Goal: Task Accomplishment & Management: Complete application form

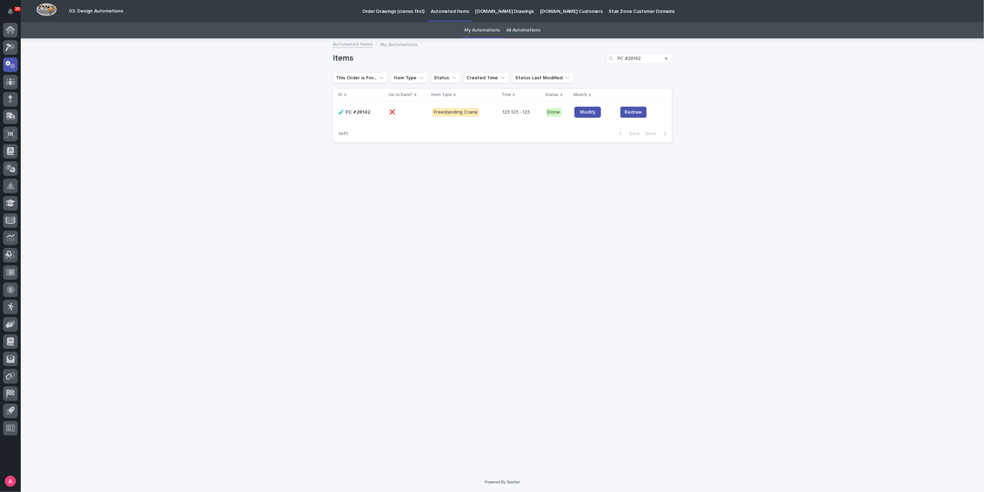
click at [398, 44] on p "My Automations" at bounding box center [398, 44] width 37 height 8
click at [667, 57] on icon "Search" at bounding box center [666, 58] width 3 height 3
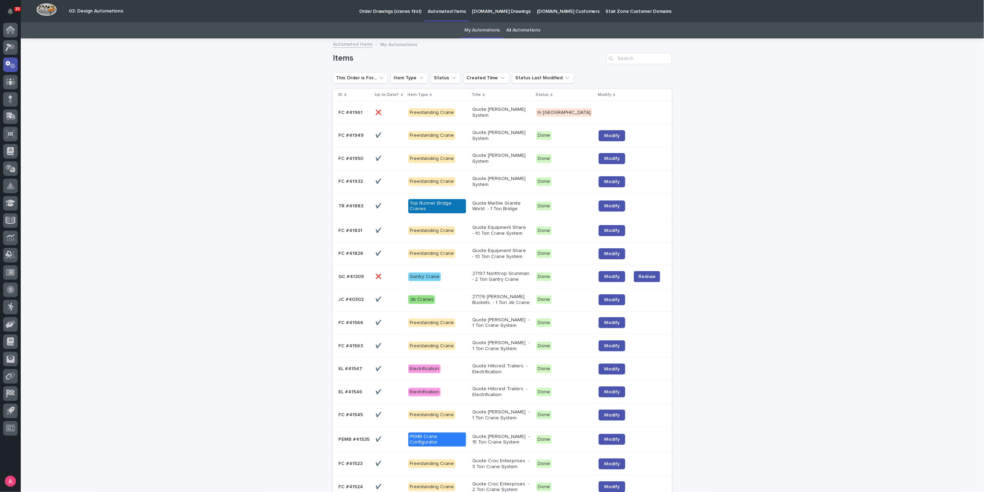
click at [483, 112] on td "Quote [PERSON_NAME] System" at bounding box center [502, 112] width 64 height 23
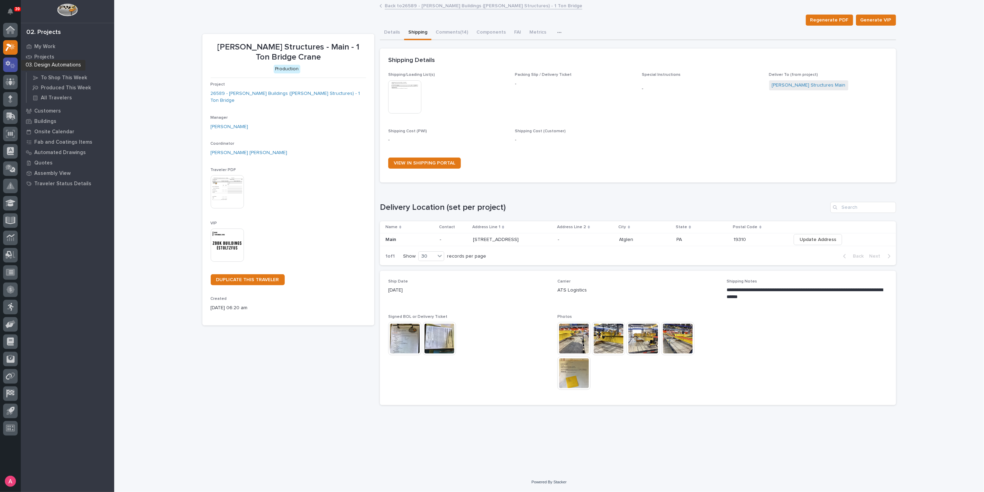
click at [10, 66] on icon at bounding box center [11, 65] width 10 height 8
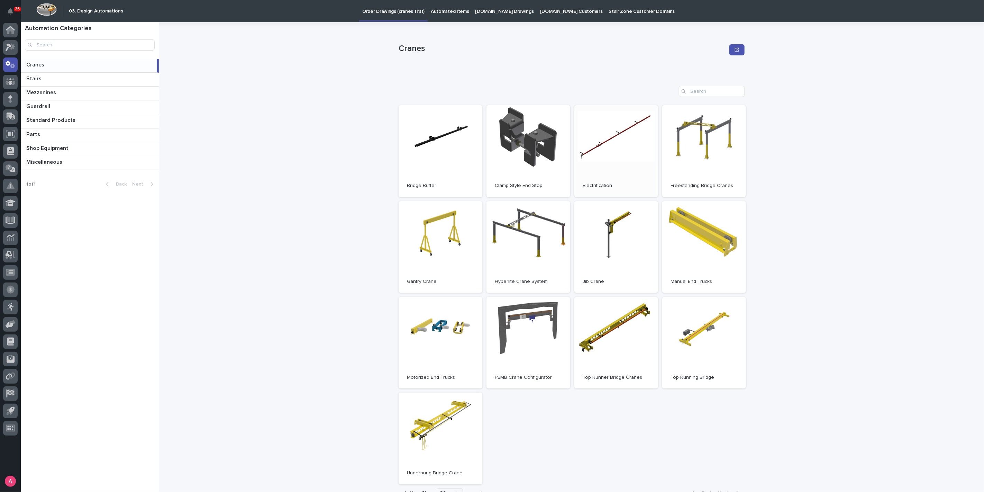
click at [609, 154] on link "Open" at bounding box center [617, 151] width 84 height 92
click at [610, 149] on span "Open" at bounding box center [616, 150] width 12 height 5
click at [10, 48] on icon at bounding box center [12, 46] width 6 height 7
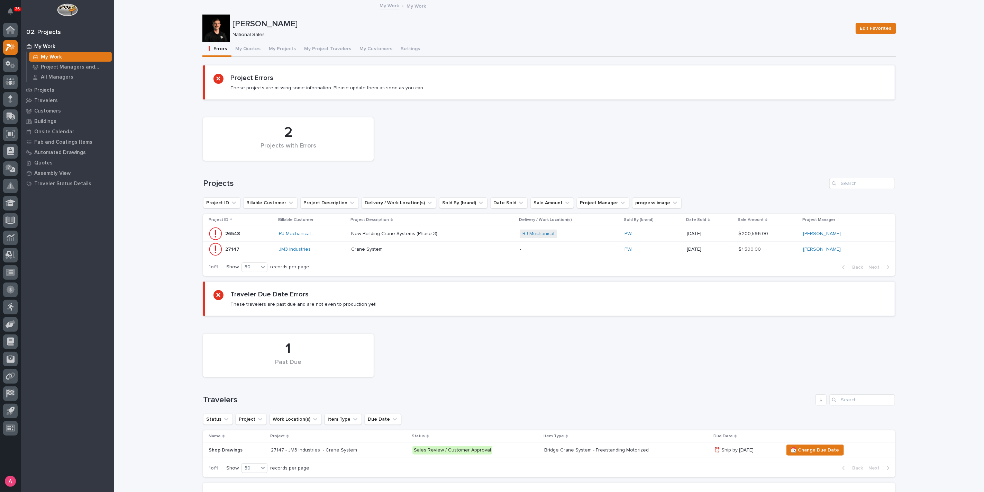
click at [463, 229] on div "New Building Crane Systems (Phase 3) New Building Crane Systems (Phase 3)" at bounding box center [432, 233] width 163 height 11
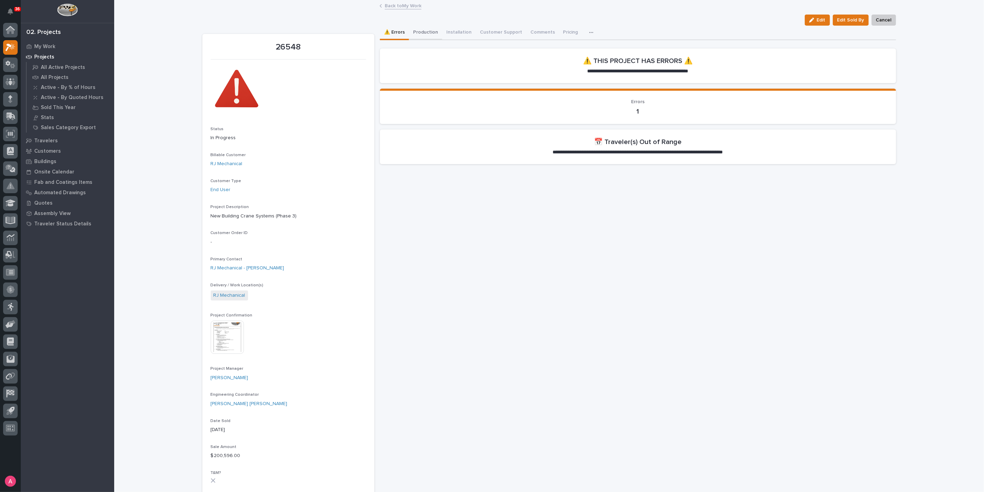
click at [429, 36] on button "Production" at bounding box center [425, 33] width 33 height 15
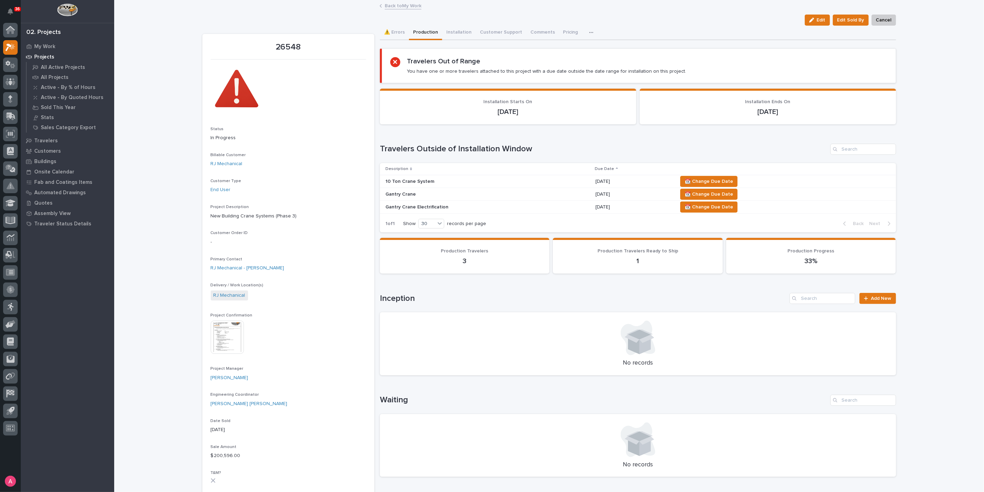
click at [409, 5] on link "Back to My Work" at bounding box center [403, 5] width 37 height 8
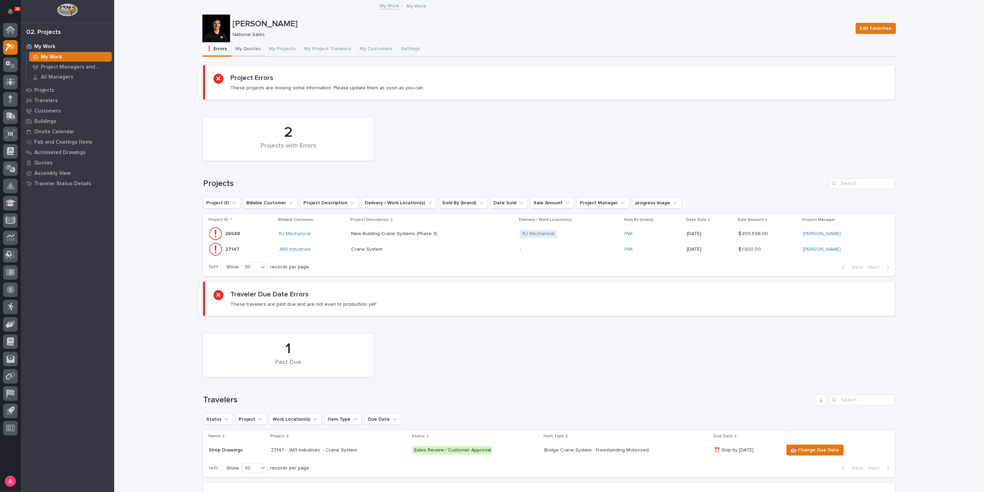
click at [243, 53] on button "My Quotes" at bounding box center [249, 49] width 34 height 15
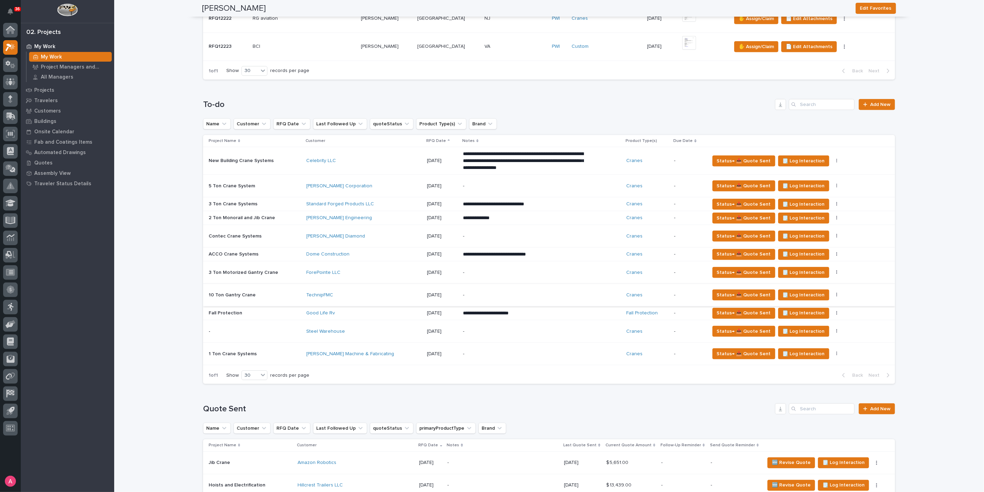
scroll to position [500, 0]
click at [882, 102] on span "Add New" at bounding box center [881, 104] width 20 height 5
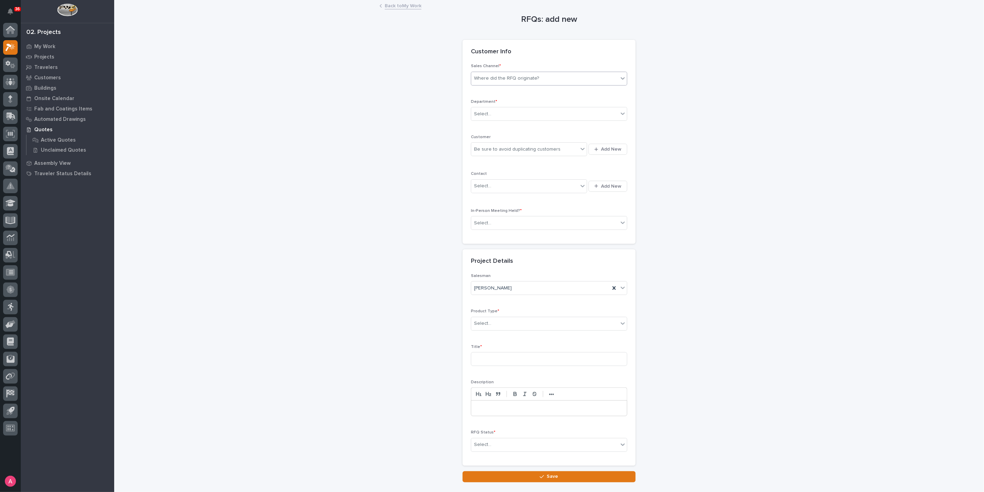
click at [517, 82] on div "Where did the RFQ originate?" at bounding box center [544, 78] width 147 height 11
click at [501, 110] on div "Select..." at bounding box center [544, 113] width 147 height 11
click at [501, 123] on span "National Sales" at bounding box center [488, 127] width 35 height 8
click at [507, 147] on div "Be sure to avoid duplicating customers" at bounding box center [517, 149] width 87 height 7
click at [595, 147] on icon "button" at bounding box center [597, 149] width 4 height 4
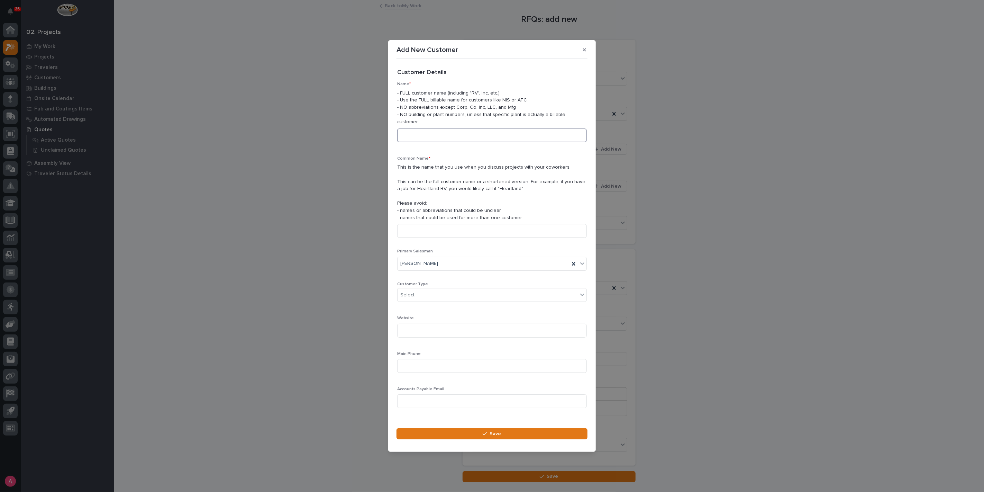
click at [467, 138] on input at bounding box center [492, 135] width 190 height 14
type input "Kinetic Custom Trailers"
click at [439, 290] on div "Select..." at bounding box center [488, 294] width 180 height 11
click at [429, 318] on div "End User" at bounding box center [489, 316] width 183 height 12
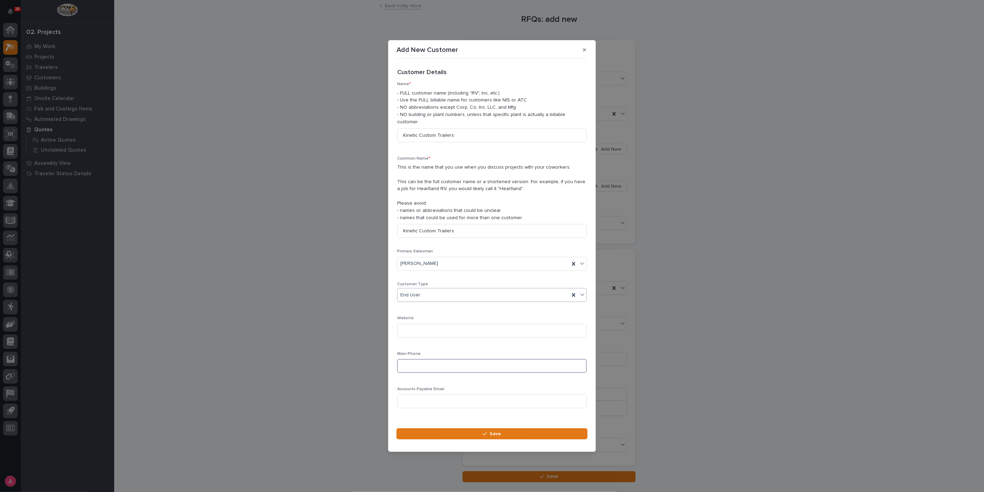
click at [445, 367] on input at bounding box center [492, 366] width 190 height 14
paste input "250 460 6515"
type input "250 460 6515"
click at [467, 424] on section "Add New Customer Loading... Saving… Loading... Saving… Loading... Saving… Custo…" at bounding box center [492, 246] width 208 height 412
click at [468, 431] on button "Save" at bounding box center [492, 433] width 191 height 11
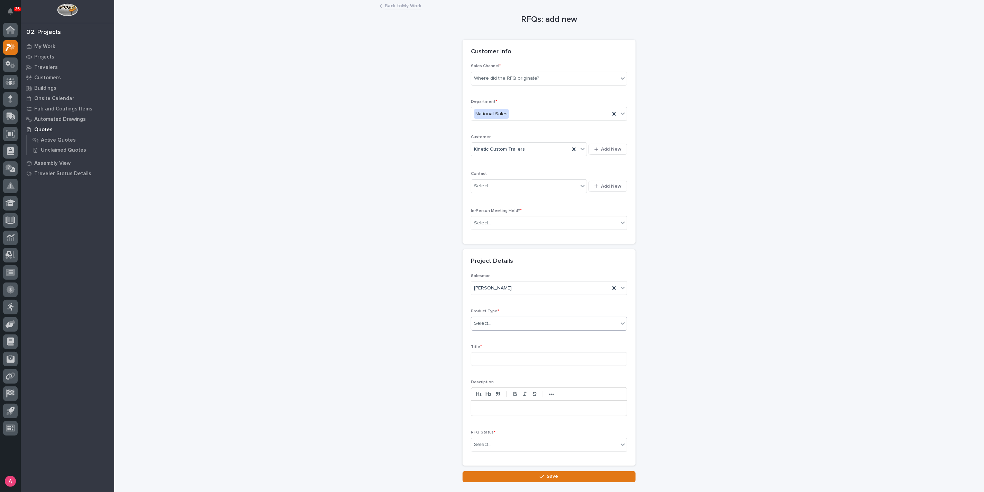
click at [523, 321] on div "Select..." at bounding box center [544, 323] width 147 height 11
drag, startPoint x: 515, startPoint y: 343, endPoint x: 516, endPoint y: 337, distance: 5.2
click at [516, 337] on div "Crane Accessories" at bounding box center [547, 335] width 156 height 12
click at [510, 357] on input at bounding box center [549, 359] width 156 height 14
type input "Festoon Kits"
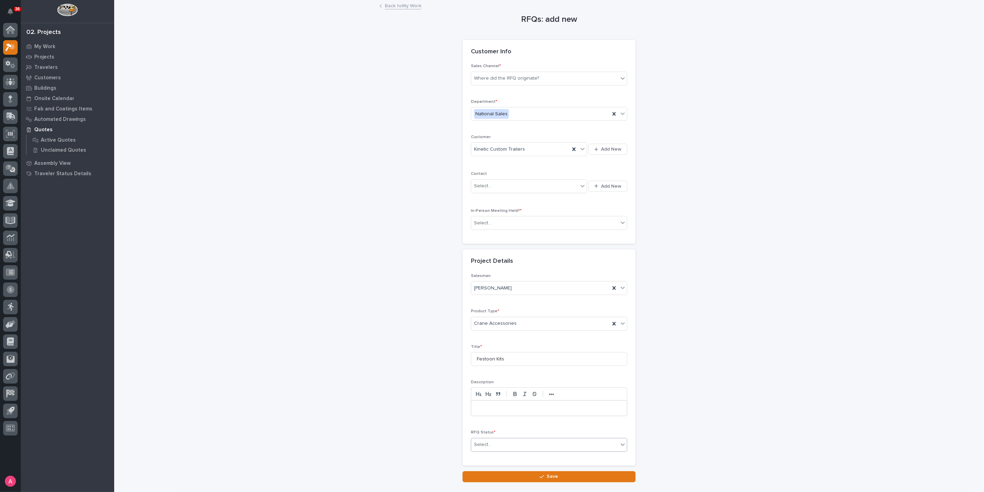
click at [494, 445] on div "Select..." at bounding box center [544, 444] width 147 height 11
click at [497, 384] on div "Quote Sent" at bounding box center [547, 381] width 156 height 12
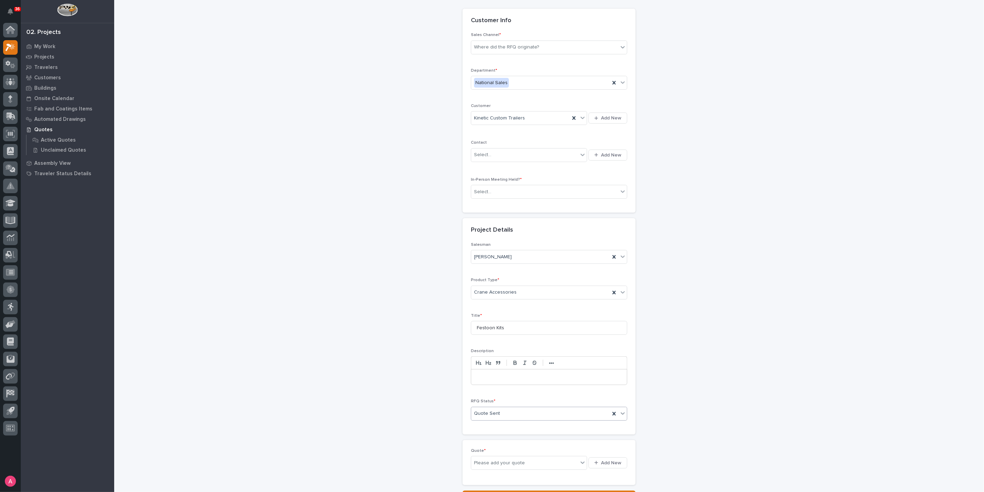
scroll to position [77, 0]
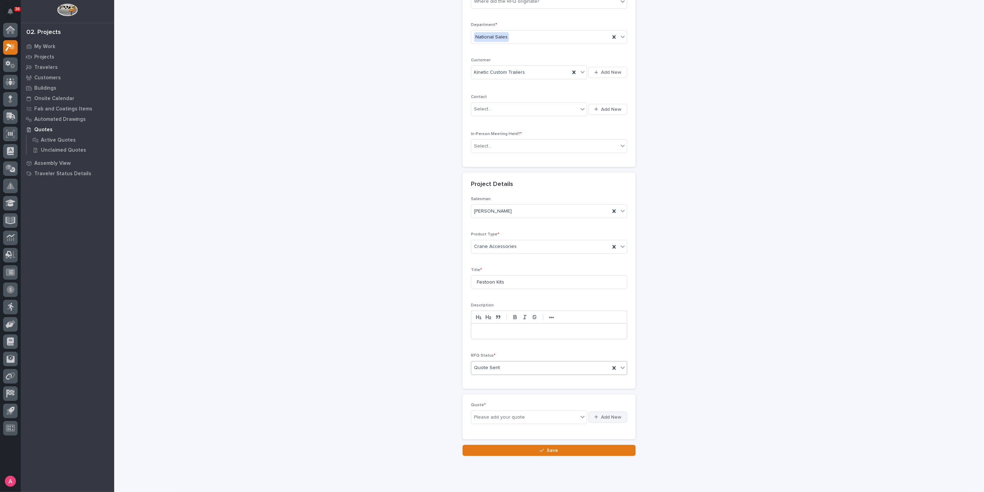
click at [607, 418] on button "Add New" at bounding box center [608, 417] width 39 height 11
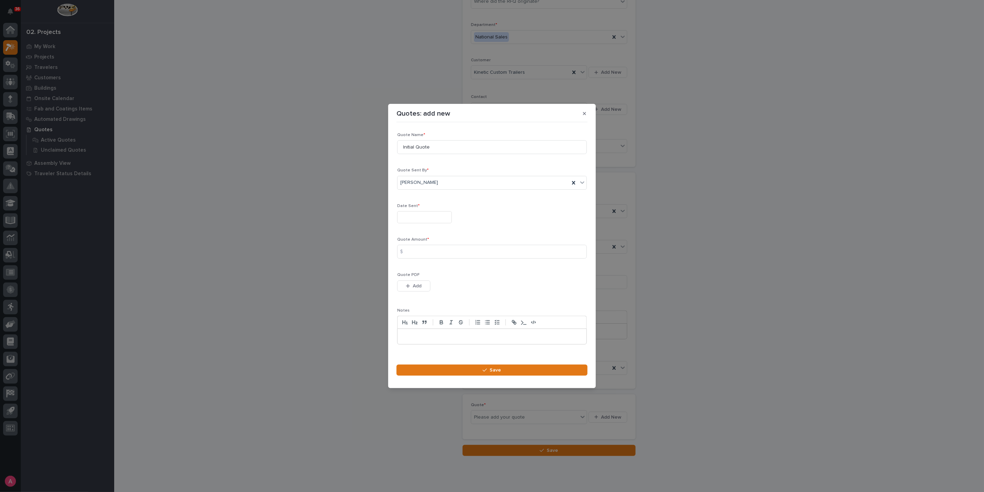
click at [437, 217] on input "text" at bounding box center [424, 217] width 55 height 12
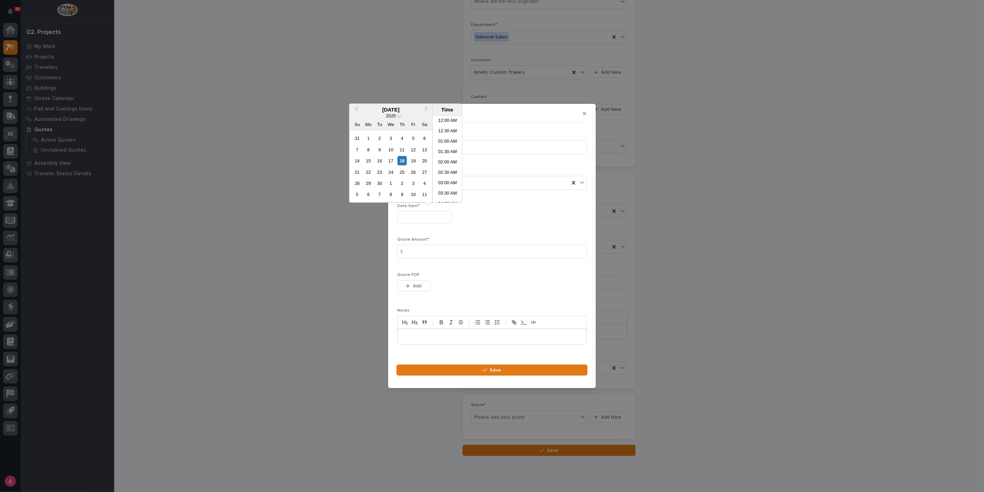
scroll to position [118, 0]
click at [402, 161] on div "18" at bounding box center [402, 160] width 9 height 9
type input "**********"
click at [426, 252] on input at bounding box center [492, 252] width 190 height 14
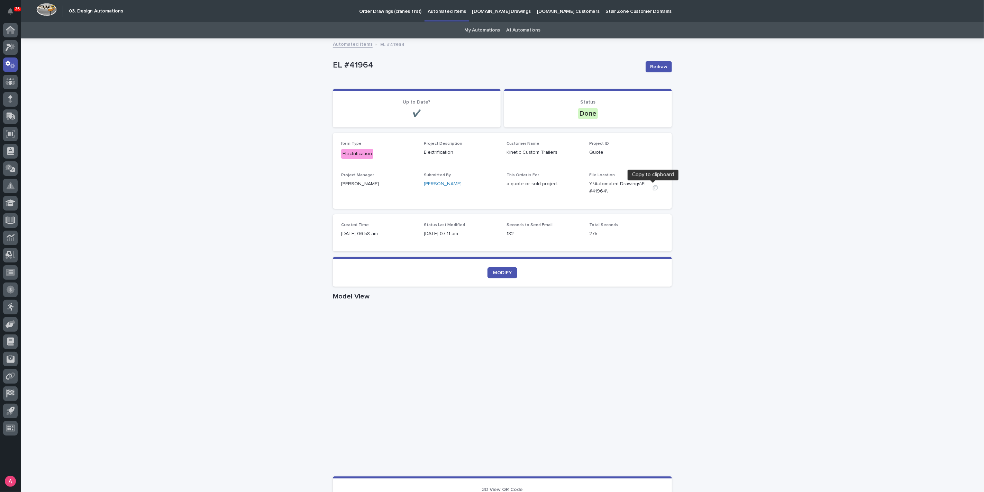
click at [653, 188] on icon "button" at bounding box center [655, 187] width 5 height 5
drag, startPoint x: 711, startPoint y: 216, endPoint x: 648, endPoint y: 160, distance: 84.4
click at [711, 216] on div "Loading... Saving… Loading... Saving… EL #41964 Redraw EL #41964 Redraw Sorry, …" at bounding box center [503, 400] width 964 height 723
click at [472, 29] on link "My Automations" at bounding box center [483, 30] width 36 height 16
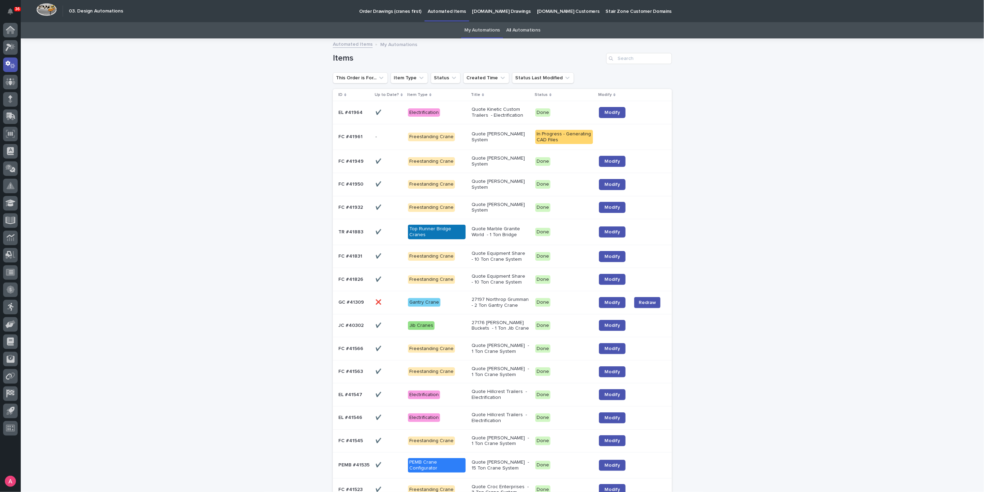
click at [492, 113] on p "Quote Kinetic Custom Trailers - Electrification" at bounding box center [501, 113] width 58 height 12
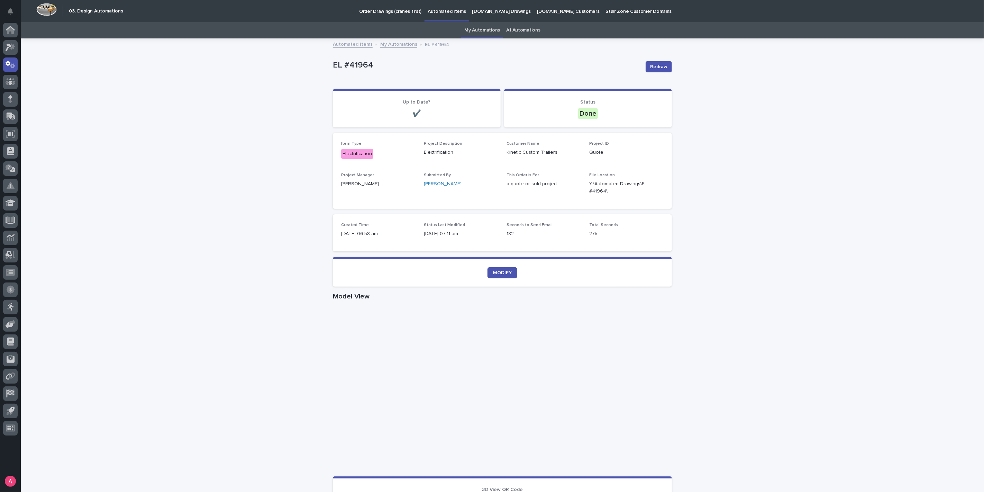
scroll to position [22, 0]
drag, startPoint x: 478, startPoint y: 490, endPoint x: 813, endPoint y: 388, distance: 350.5
click at [813, 388] on div "Loading... Saving… Loading... Saving… FC #41961 Redraw FC #41961 Redraw Sorry, …" at bounding box center [503, 400] width 964 height 723
